Goal: Transaction & Acquisition: Purchase product/service

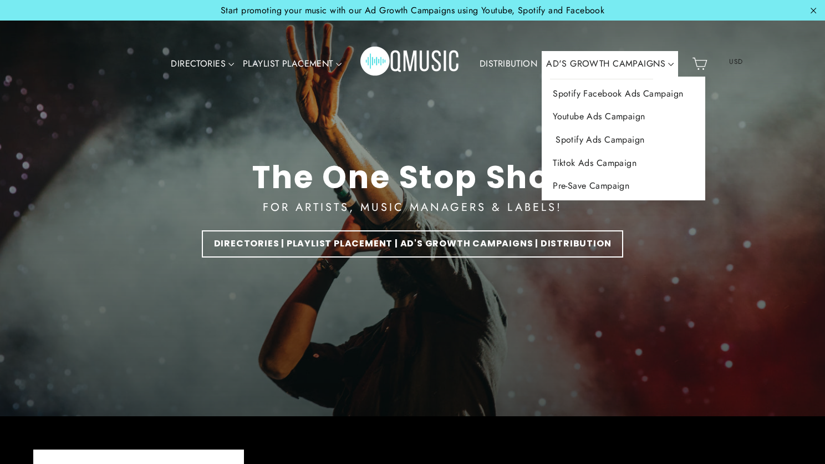
click at [582, 138] on link "Spotify Ads Campaign" at bounding box center [624, 139] width 164 height 23
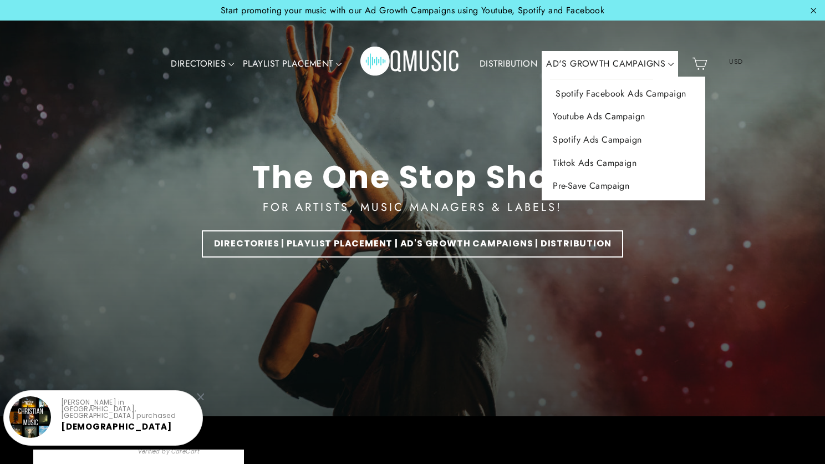
click at [662, 96] on link "Spotify Facebook Ads Campaign" at bounding box center [624, 93] width 164 height 23
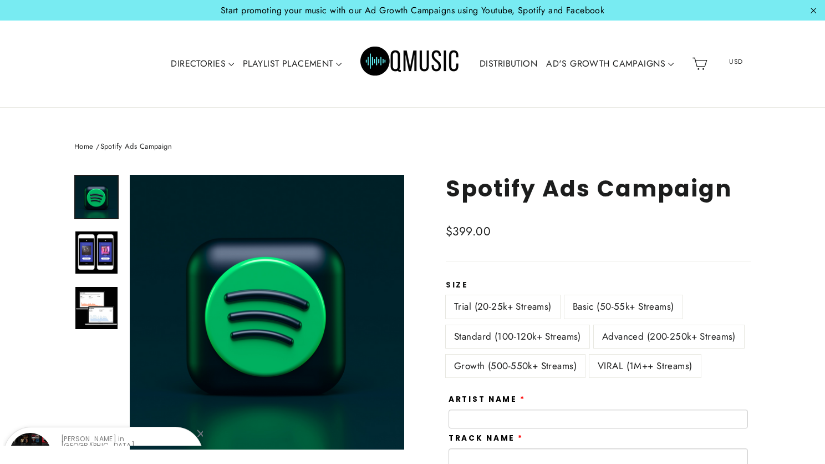
scroll to position [4, 0]
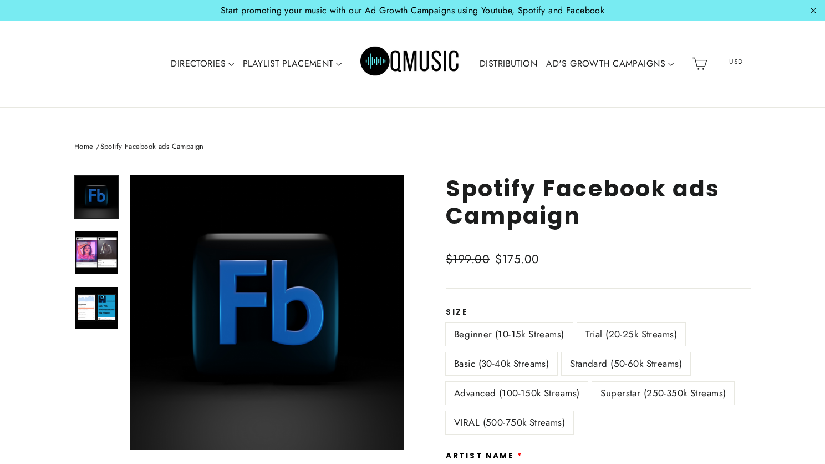
click at [640, 330] on label "Trial (20-25k Streams)" at bounding box center [631, 334] width 108 height 23
